Goal: Information Seeking & Learning: Learn about a topic

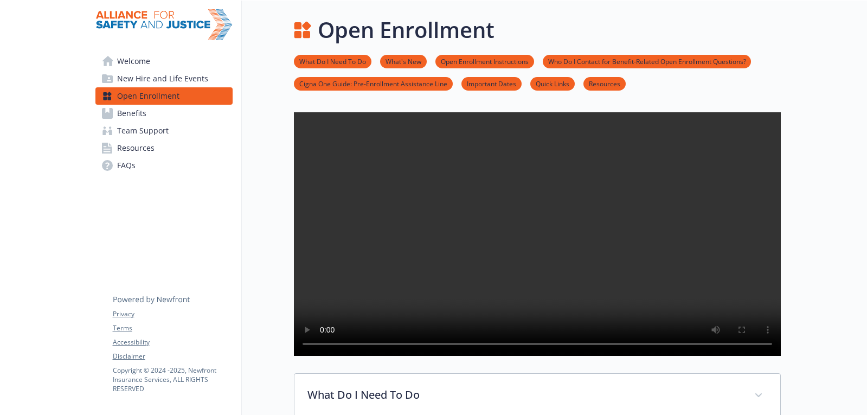
click at [131, 111] on span "Benefits" at bounding box center [131, 113] width 29 height 17
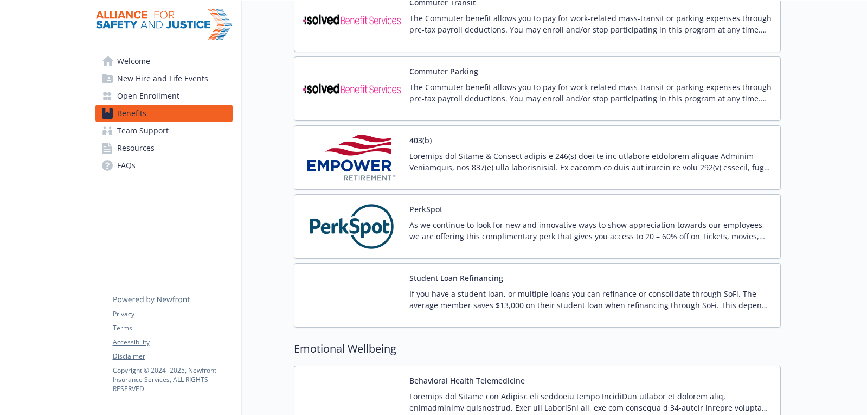
scroll to position [1265, 0]
click at [535, 283] on div "Student Loan Refinancing If you have a student loan, or multiple loans you can …" at bounding box center [590, 295] width 362 height 46
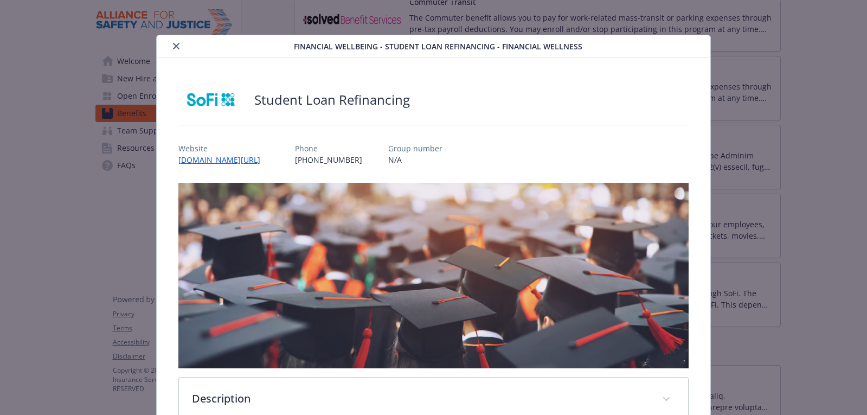
click at [176, 46] on icon "close" at bounding box center [176, 46] width 7 height 7
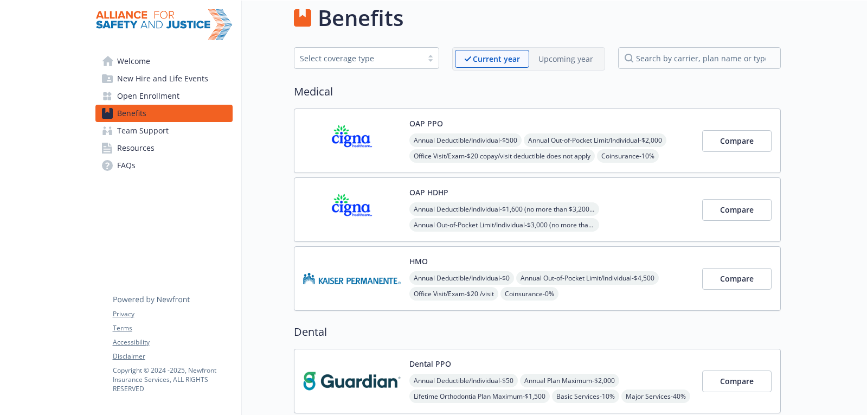
scroll to position [3, 0]
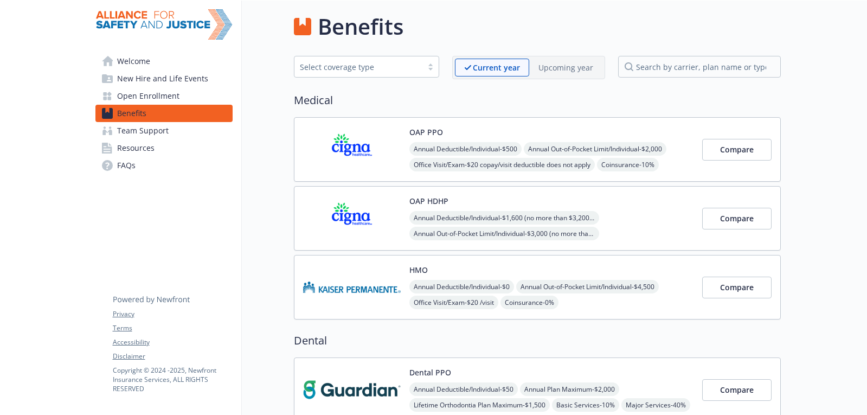
click at [530, 125] on div "OAP PPO Annual Deductible/Individual - $500 Annual Out-of-Pocket Limit/Individu…" at bounding box center [537, 149] width 487 height 65
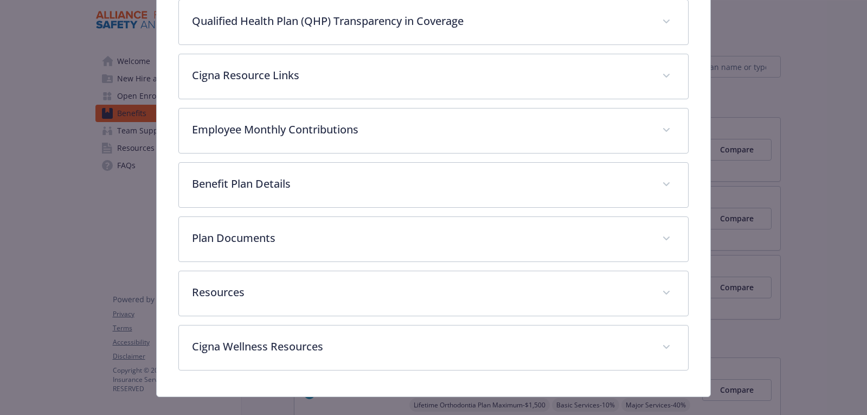
scroll to position [628, 0]
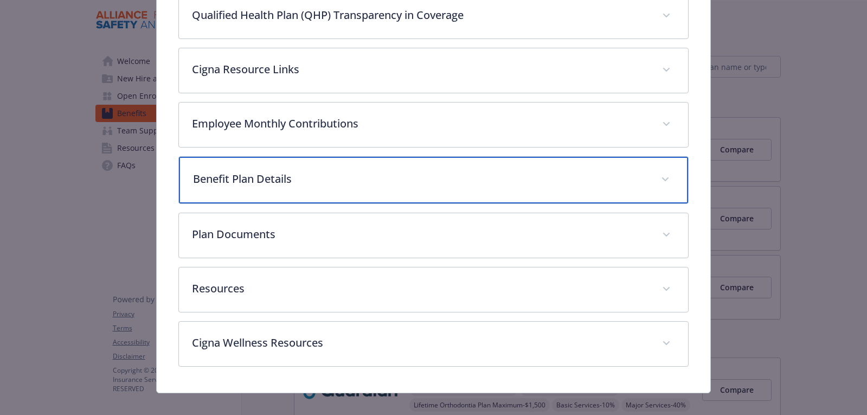
click at [407, 183] on p "Benefit Plan Details" at bounding box center [420, 179] width 455 height 16
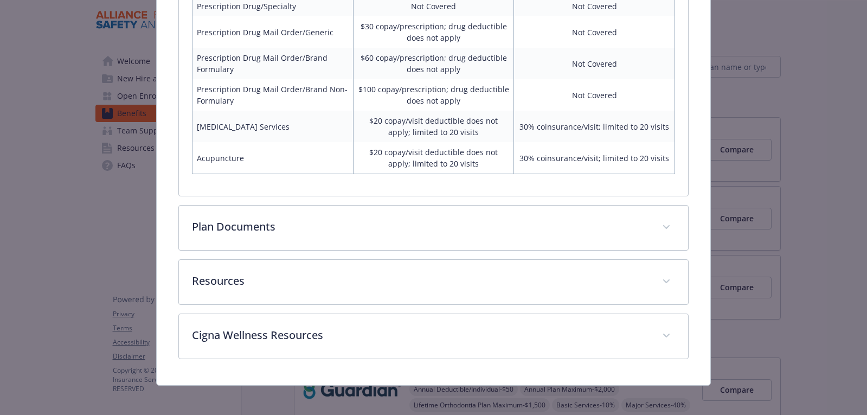
scroll to position [1311, 0]
